Goal: Complete application form

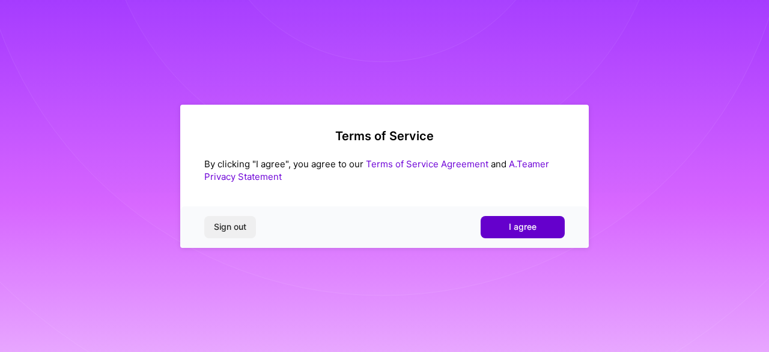
click at [500, 228] on button "I agree" at bounding box center [523, 227] width 84 height 22
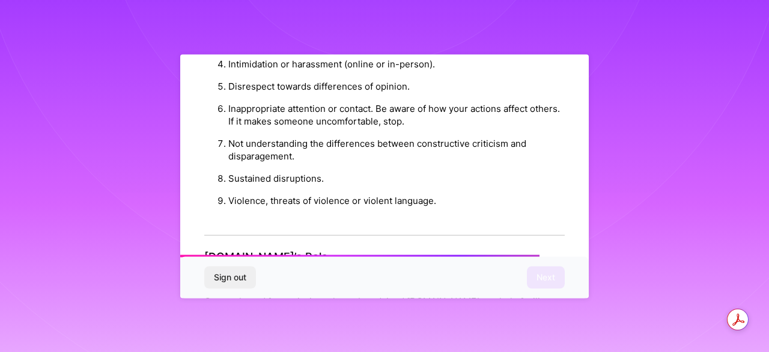
scroll to position [1459, 0]
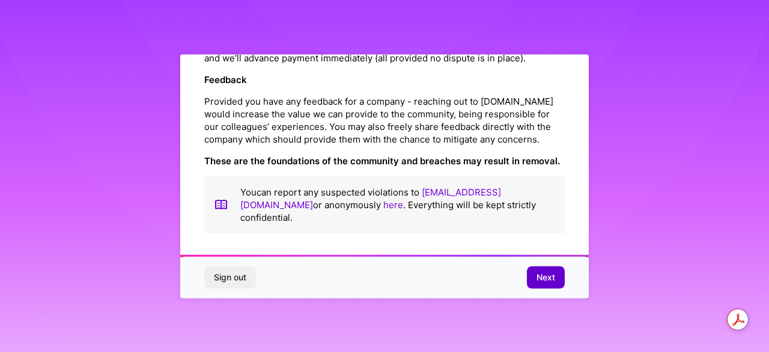
click at [542, 274] on span "Next" at bounding box center [546, 277] width 19 height 12
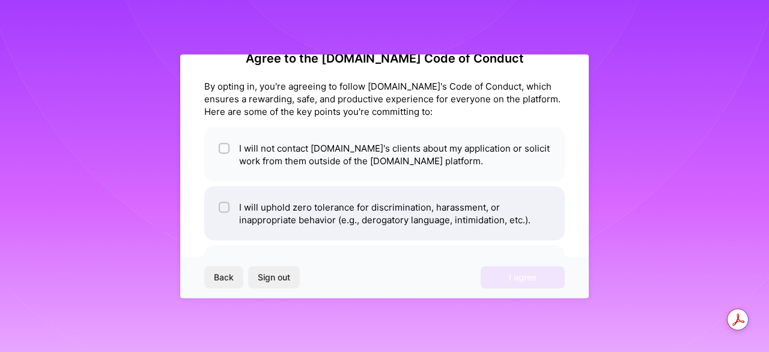
scroll to position [0, 0]
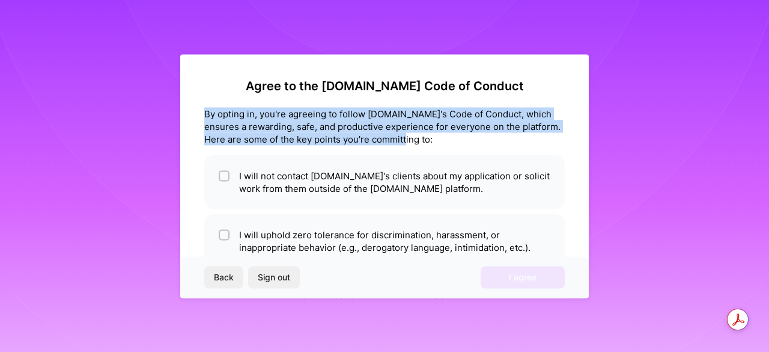
drag, startPoint x: 399, startPoint y: 141, endPoint x: 200, endPoint y: 108, distance: 201.8
click at [200, 108] on div "Agree to the [DOMAIN_NAME] Code of Conduct By opting in, you're agreeing to fol…" at bounding box center [384, 175] width 409 height 243
copy div "By opting in, you're agreeing to follow [DOMAIN_NAME]'s Code of Conduct, which …"
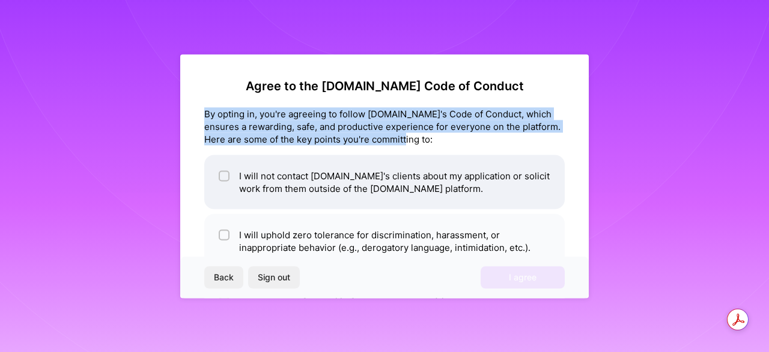
click at [225, 177] on input "checkbox" at bounding box center [225, 176] width 8 height 8
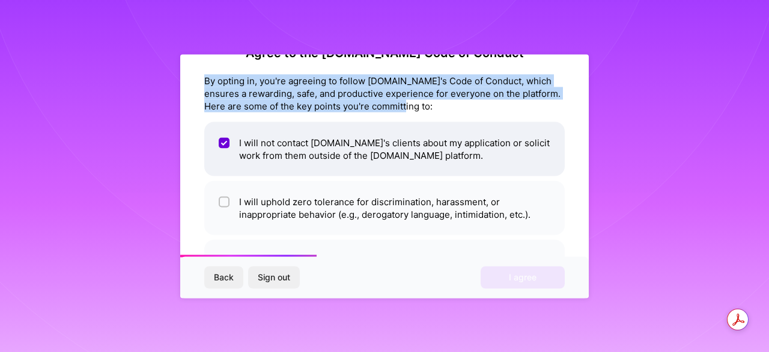
scroll to position [60, 0]
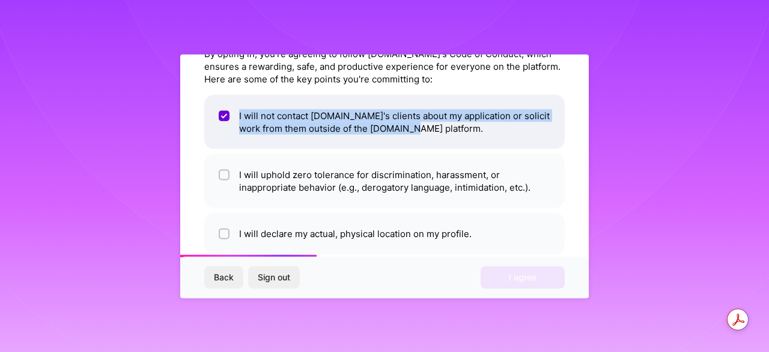
drag, startPoint x: 428, startPoint y: 127, endPoint x: 419, endPoint y: 129, distance: 9.2
click at [419, 129] on li "I will not contact [DOMAIN_NAME]'s clients about my application or solicit work…" at bounding box center [384, 121] width 361 height 54
checkbox input "false"
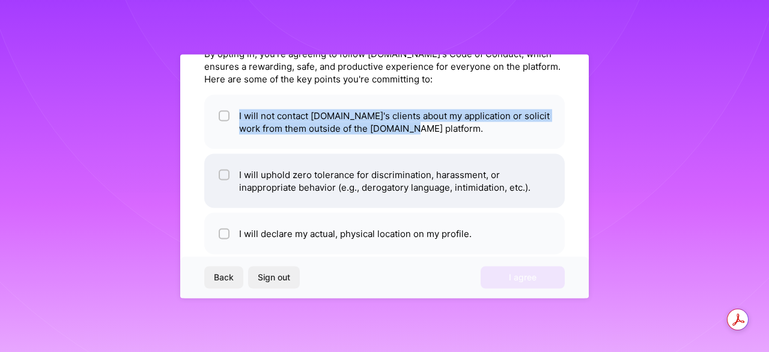
copy li "I will not contact [DOMAIN_NAME]'s clients about my application or solicit work…"
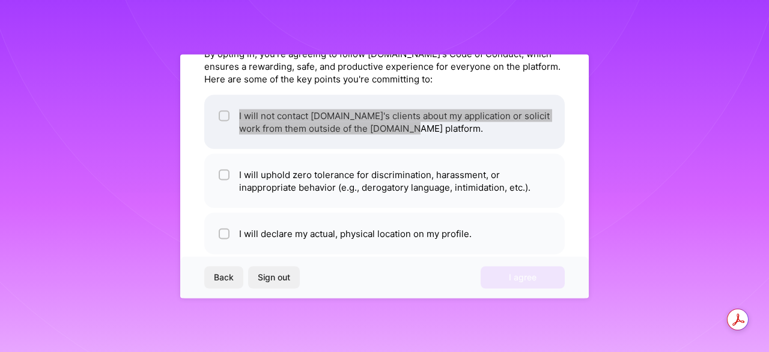
click at [225, 113] on input "checkbox" at bounding box center [225, 116] width 8 height 8
checkbox input "true"
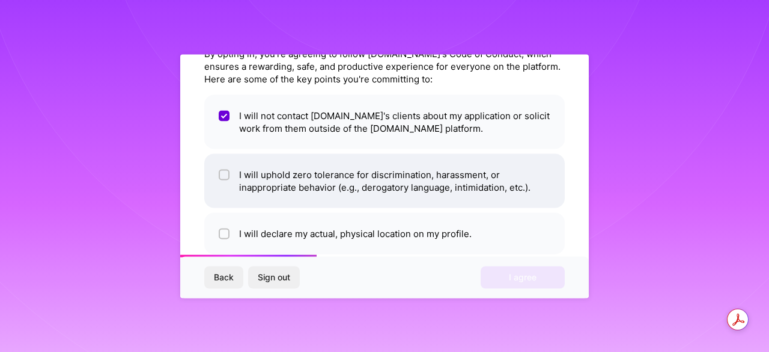
click at [232, 176] on li "I will uphold zero tolerance for discrimination, harassment, or inappropriate b…" at bounding box center [384, 180] width 361 height 54
checkbox input "true"
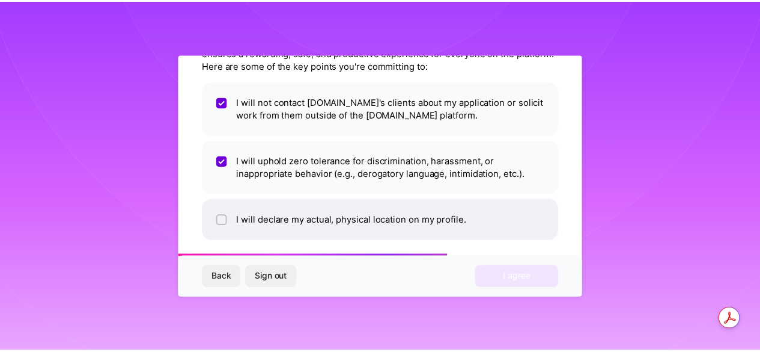
scroll to position [81, 0]
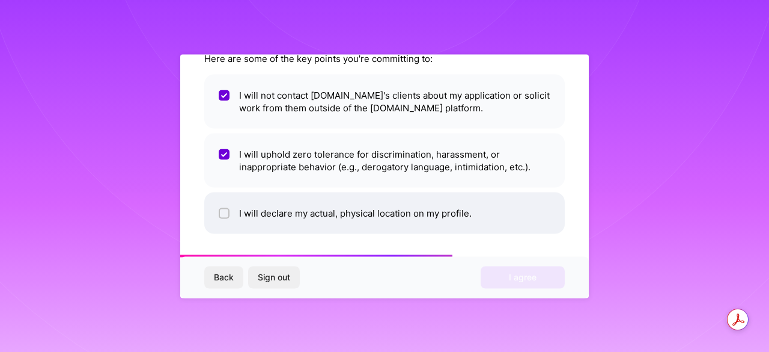
click at [221, 218] on li "I will declare my actual, physical location on my profile." at bounding box center [384, 212] width 361 height 41
checkbox input "true"
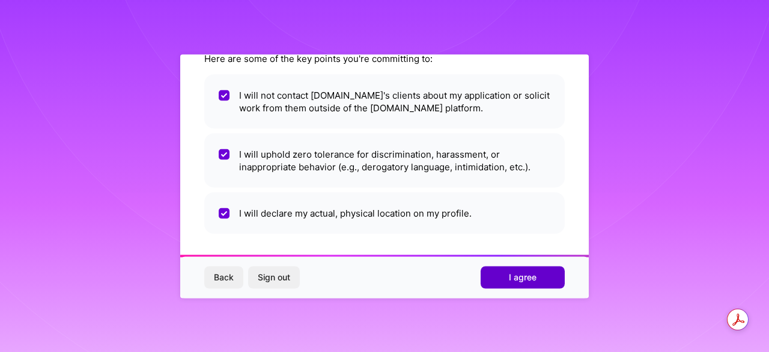
click at [519, 275] on span "I agree" at bounding box center [523, 277] width 28 height 12
